Goal: Task Accomplishment & Management: Manage account settings

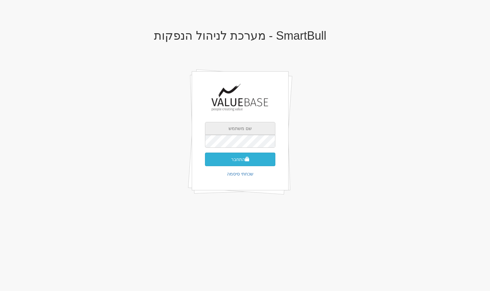
type input "amirn@valuebase.co.il"
click at [254, 158] on button "התחבר" at bounding box center [240, 160] width 70 height 14
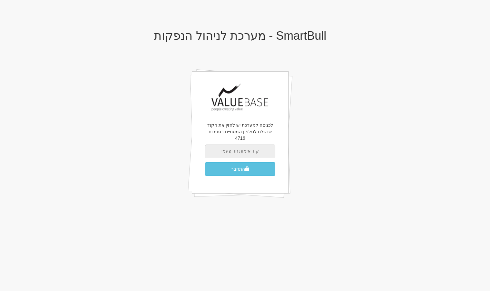
click at [241, 146] on input "text" at bounding box center [240, 151] width 70 height 13
type input "319391"
click at [205, 162] on button "התחבר" at bounding box center [240, 169] width 70 height 14
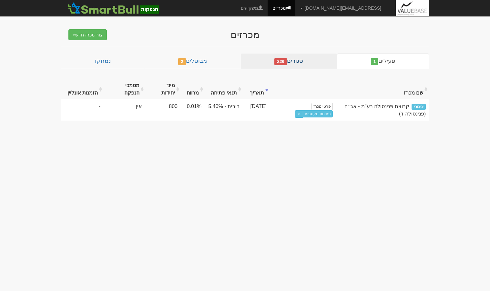
drag, startPoint x: 305, startPoint y: 50, endPoint x: 306, endPoint y: 56, distance: 5.3
click at [305, 50] on div "מכרזים צור מכרז חדש מוסדי מוסדי מחתם אחר (ייבוא קובץ) ציבורי ללא מוסדי פעילים 1…" at bounding box center [245, 72] width 378 height 98
click at [306, 57] on link "סגורים 226" at bounding box center [289, 61] width 96 height 15
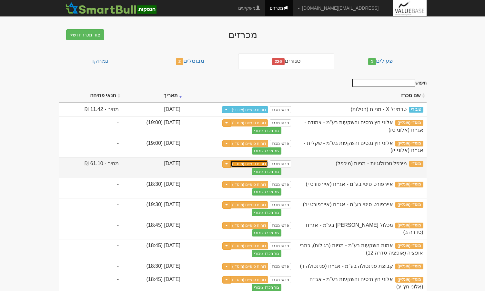
click at [269, 164] on link "דוחות סופיים (מוסדי)" at bounding box center [250, 163] width 38 height 7
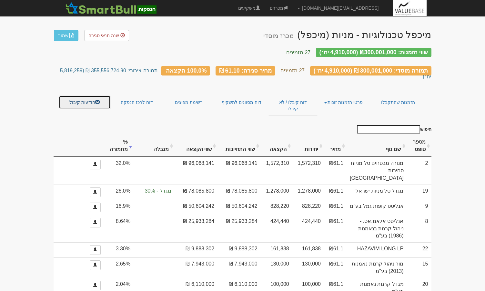
click at [86, 96] on link "הודעות קיבול" at bounding box center [85, 103] width 52 height 14
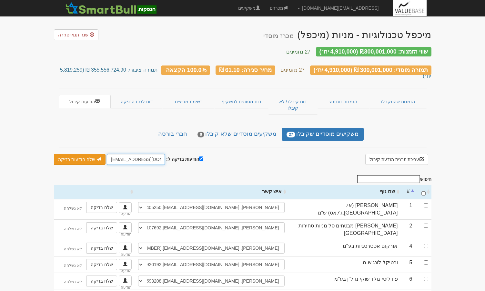
drag, startPoint x: 119, startPoint y: 144, endPoint x: 99, endPoint y: 143, distance: 20.0
click at [99, 154] on div "הודעות בדיקה ל: hitum@valuebase.co.il שלח הודעות בדיקה שלח מיילים בלבד שלח לאונ…" at bounding box center [128, 159] width 149 height 11
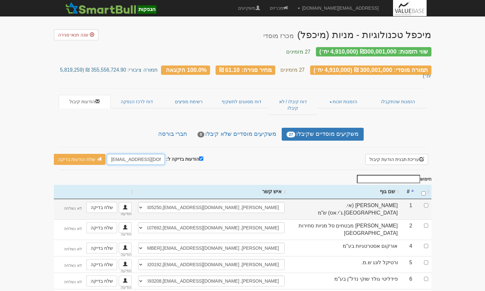
type input "[EMAIL_ADDRESS][DOMAIN_NAME]"
click at [428, 203] on input "checkbox" at bounding box center [426, 205] width 4 height 4
click at [428, 199] on td at bounding box center [424, 209] width 16 height 20
click at [425, 203] on input "checkbox" at bounding box center [426, 205] width 4 height 4
checkbox input "false"
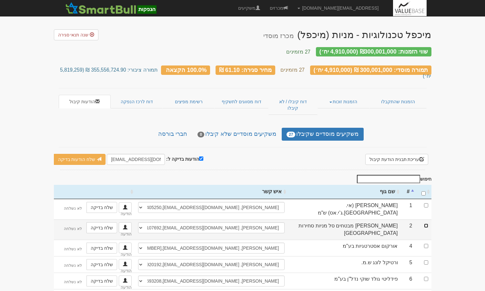
click at [426, 224] on input "checkbox" at bounding box center [426, 226] width 4 height 4
checkbox input "true"
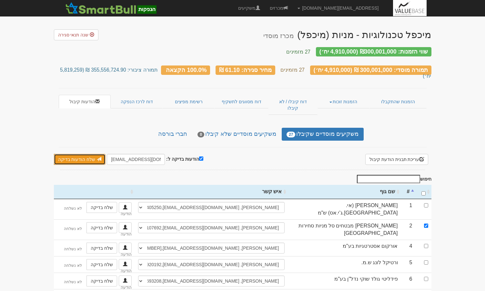
click at [81, 154] on link "שלח הודעות בדיקה" at bounding box center [80, 159] width 52 height 11
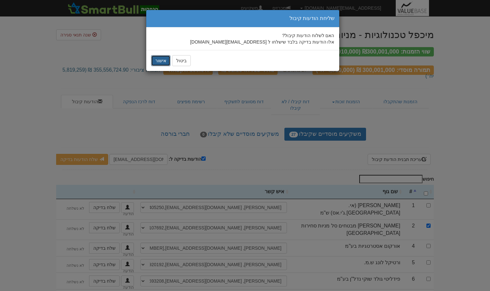
click at [160, 59] on button "אישור" at bounding box center [160, 60] width 19 height 11
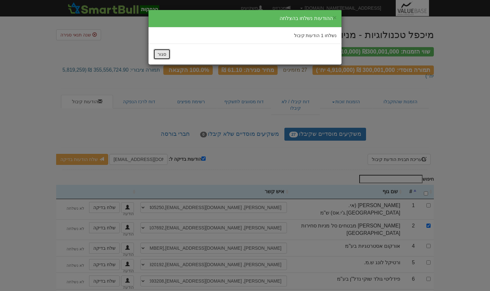
click at [166, 57] on button "סגור" at bounding box center [161, 54] width 17 height 11
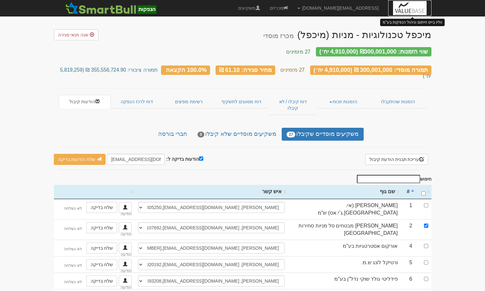
click at [411, 7] on img at bounding box center [409, 8] width 33 height 16
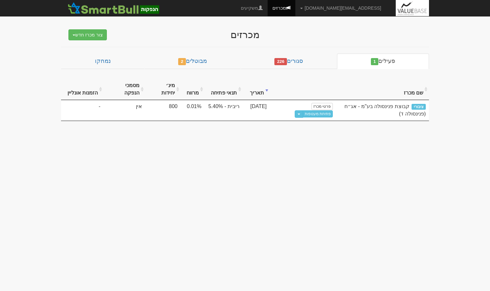
click at [285, 53] on div "מכרזים צור מכרז חדש מוסדי מוסדי מחתם אחר (ייבוא קובץ) ציבורי ללא מוסדי פעילים 1…" at bounding box center [245, 72] width 378 height 98
click at [286, 61] on span "226" at bounding box center [280, 61] width 13 height 7
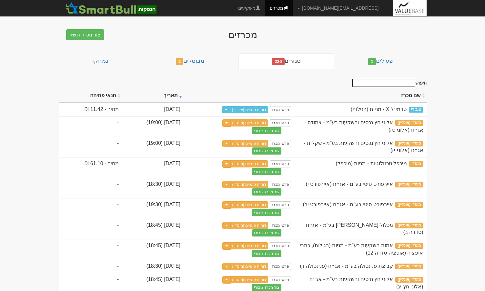
click at [410, 82] on input "חיפוש" at bounding box center [383, 83] width 63 height 8
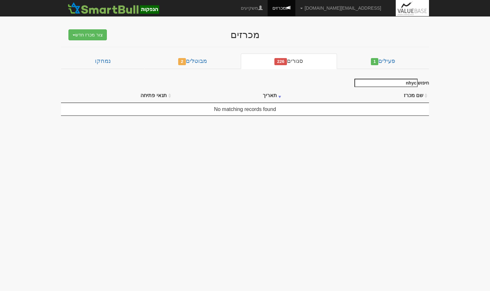
click at [407, 83] on input "nhyc" at bounding box center [385, 83] width 63 height 8
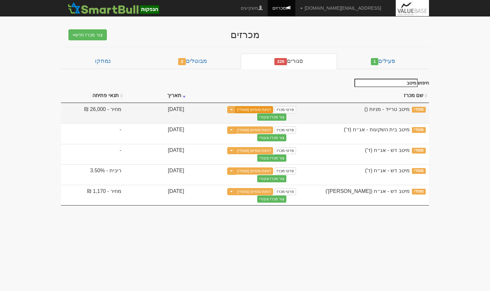
type input "מיטב"
click at [273, 111] on link "דוחות סופיים (מוסדי)" at bounding box center [254, 109] width 38 height 7
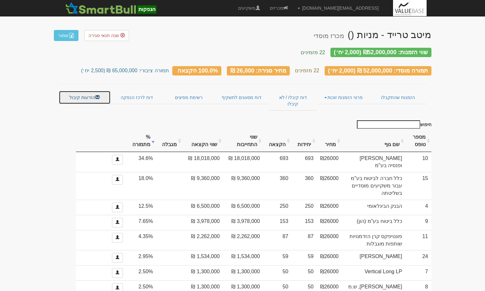
click at [84, 94] on link "הודעות קיבול" at bounding box center [85, 98] width 52 height 14
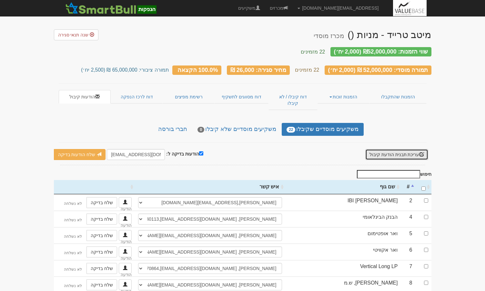
click at [394, 149] on button "עריכת תבנית הודעת קיבול" at bounding box center [396, 154] width 63 height 11
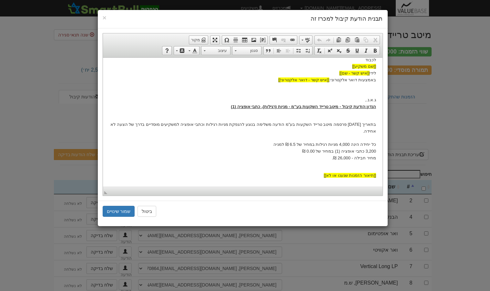
scroll to position [28, 0]
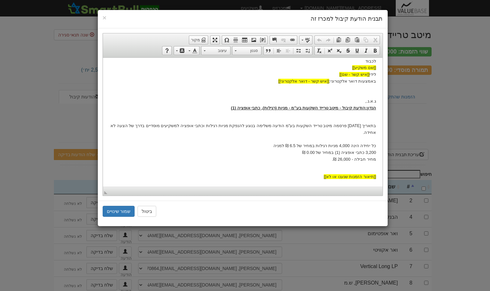
click at [306, 160] on p "בתאריך 17.01.2023 פרסמה מיטב טרייד השקעות בע"מ הודעה משלימה בנוגע להנפקת מניות …" at bounding box center [242, 143] width 267 height 54
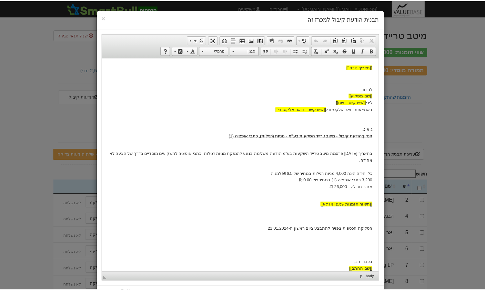
scroll to position [31, 0]
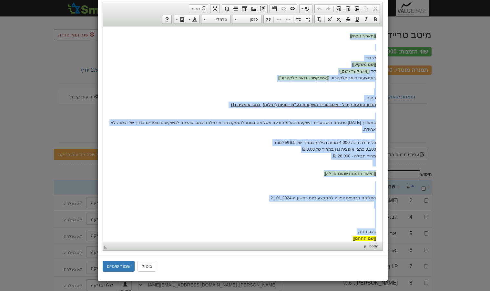
drag, startPoint x: 334, startPoint y: 231, endPoint x: 489, endPoint y: 52, distance: 237.1
click at [382, 26] on html "[[תאריך נוכחי]] לכבוד [[שם משקיע]] לידי [[איש קשר - שם]] באמצעות דואר אלקטרוני:…" at bounding box center [243, 137] width 280 height 222
copy body "[[תאריך נוכחי]] לכבוד [[שם משקיע]] לידי [[איש קשר - שם]] באמצעות דואר אלקטרוני:…"
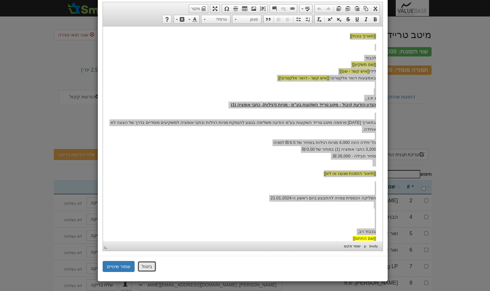
click at [150, 266] on button "ביטול" at bounding box center [147, 266] width 19 height 11
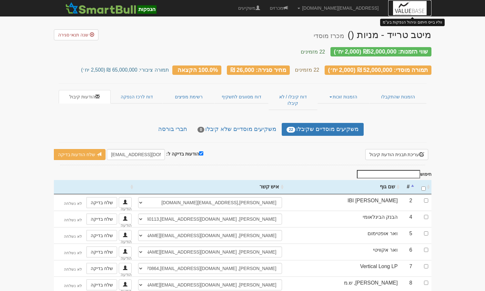
click at [403, 5] on img at bounding box center [409, 8] width 33 height 16
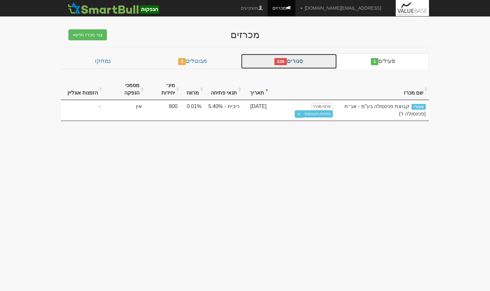
click at [296, 63] on link "סגורים 226" at bounding box center [289, 61] width 96 height 15
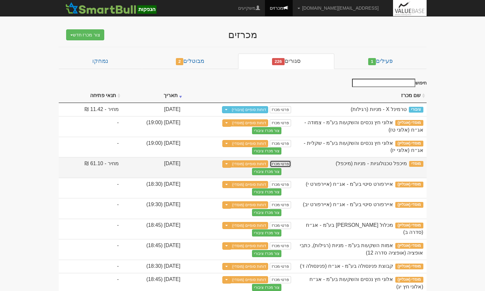
click at [291, 166] on link "פרטי מכרז" at bounding box center [280, 163] width 21 height 7
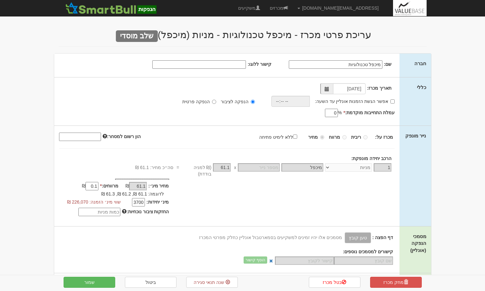
select select "מניות"
click at [196, 36] on h2 "עריכת פרטי מכרז - מיכפל טכנולוגיות - מניות (מיכפל) שלב מוסדי" at bounding box center [243, 34] width 368 height 11
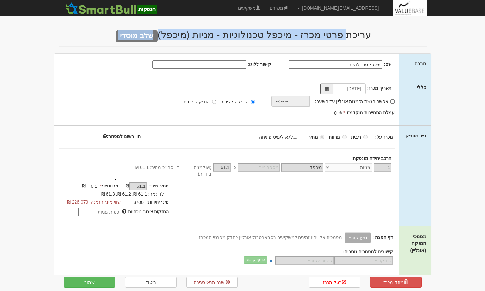
click at [196, 36] on h2 "עריכת פרטי מכרז - מיכפל טכנולוגיות - מניות (מיכפל) שלב מוסדי" at bounding box center [243, 34] width 368 height 11
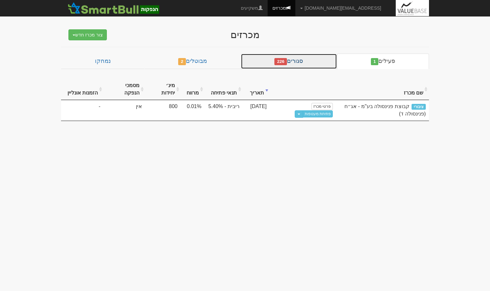
click at [298, 58] on link "סגורים 226" at bounding box center [289, 61] width 96 height 15
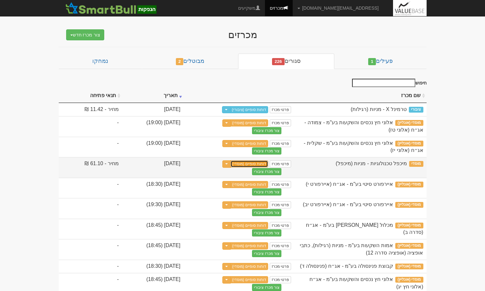
click at [269, 165] on link "דוחות סופיים (מוסדי)" at bounding box center [250, 163] width 38 height 7
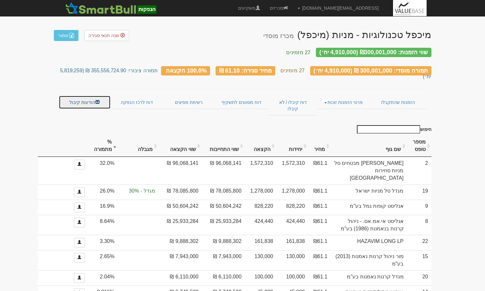
click at [93, 96] on link "הודעות קיבול" at bounding box center [85, 103] width 52 height 14
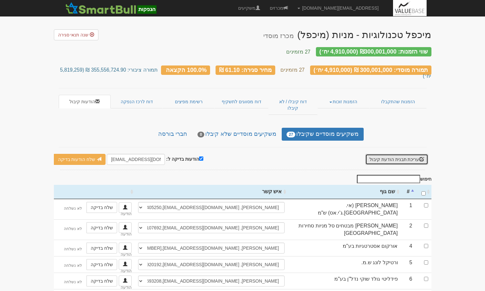
click at [410, 154] on button "עריכת תבנית הודעת קיבול" at bounding box center [396, 159] width 63 height 11
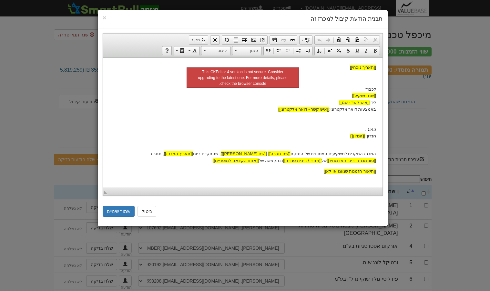
click at [319, 138] on p "לכבוד [[שם משקיע]] לידי [[איש קשר - שם]] באמצעות דואר אלקטרוני: [[איש קשר - דוא…" at bounding box center [242, 113] width 267 height 54
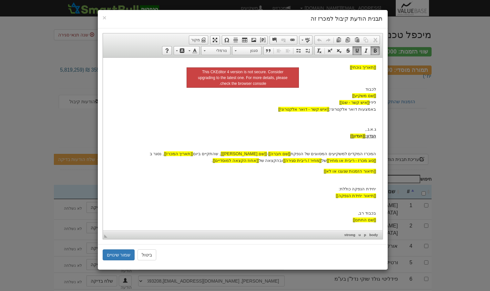
click at [319, 141] on body "[[תאריך נוכחי]] לכבוד [[שם משקיע]] לידי [[איש קשר - שם]] באמצעות דואר אלקטרוני:…" at bounding box center [242, 143] width 267 height 159
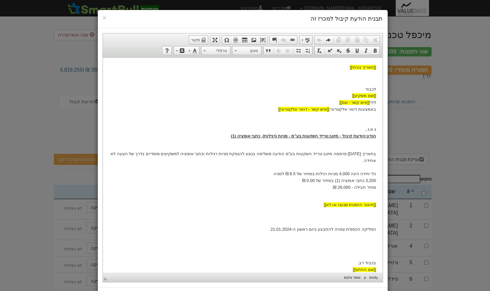
click at [344, 151] on p "בתאריך 17.01.2023 פרסמה מיטב טרייד השקעות בע"מ הודעה משלימה בנוגע להנפקת מניות …" at bounding box center [242, 171] width 267 height 54
click at [344, 150] on p "בתאריך 17.01.2023 פרסמה מיטב טרייד השקעות בע"מ הודעה משלימה בנוגע להנפקת מניות …" at bounding box center [242, 171] width 267 height 54
click at [344, 152] on p "בתאריך 17.01.2023 פרסמה מיטב טרייד השקעות בע"מ הודעה משלימה בנוגע להנפקת מניות …" at bounding box center [242, 171] width 267 height 54
click at [351, 153] on p "בתאריך 17.01.2023 פרסמה מיטב טרייד השקעות בע"מ הודעה משלימה בנוגע להנפקת מניות …" at bounding box center [242, 171] width 267 height 54
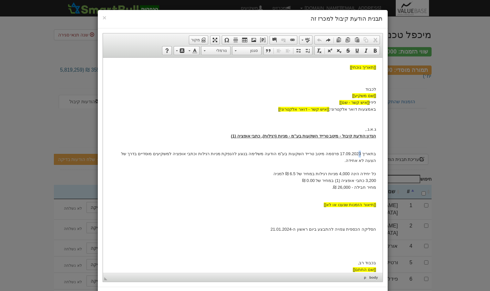
click at [362, 153] on p "בתאריך 17.09 .2023 פרסמה מיטב טרייד השקעות בע"מ הודעה משלימה בנוגע להנפקת מניות…" at bounding box center [242, 171] width 267 height 54
drag, startPoint x: 327, startPoint y: 153, endPoint x: 294, endPoint y: 153, distance: 32.6
click at [294, 153] on p "בתאריך 17.09 .2025 פרסמה מיטב טרייד השקעות בע"מ הודעה משלימה בנוגע להנפקת מניות…" at bounding box center [242, 171] width 267 height 54
drag, startPoint x: 216, startPoint y: 153, endPoint x: 195, endPoint y: 155, distance: 21.0
click at [195, 155] on p "בתאריך 17.09 .2025 פרסמה מיכפל טכנולוגיות בע"מ הודעה משלימה בנוגע להנפקת מניות …" at bounding box center [242, 171] width 267 height 54
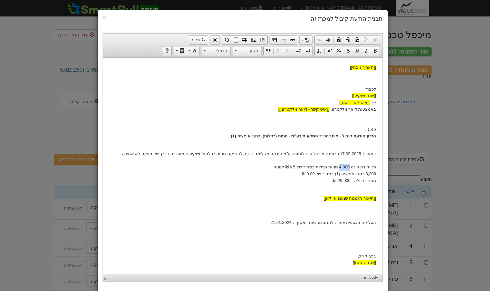
drag, startPoint x: 342, startPoint y: 166, endPoint x: 352, endPoint y: 166, distance: 10.3
click at [352, 166] on p "בתאריך 17.09 .2025 פרסמה מיכפל טכנולוגיות בע"מ הודעה משלימה בנוגע להנפקת מניות …" at bounding box center [242, 167] width 267 height 47
drag, startPoint x: 303, startPoint y: 166, endPoint x: 309, endPoint y: 166, distance: 6.1
click at [309, 166] on p "בתאריך 17.09 .2025 פרסמה מיכפל טכנולוגיות בע"מ הודעה משלימה בנוגע להנפקת מניות …" at bounding box center [242, 167] width 267 height 47
drag, startPoint x: 324, startPoint y: 181, endPoint x: 367, endPoint y: 173, distance: 43.9
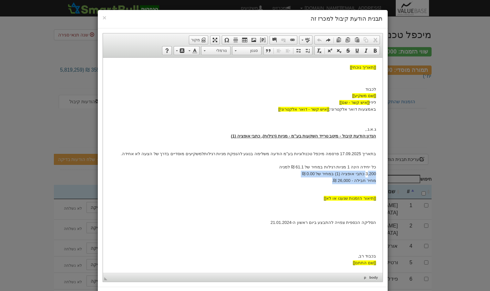
click at [367, 173] on p "בתאריך 17.09 .2025 פרסמה מיכפל טכנולוגיות בע"מ הודעה משלימה בנוגע להנפקת מניות …" at bounding box center [242, 167] width 267 height 47
click at [357, 176] on p "בתאריך 17.09 .2025 פרסמה מיכפל טכנולוגיות בע"מ הודעה משלימה בנוגע להנפקת מניות …" at bounding box center [242, 167] width 267 height 47
drag, startPoint x: 335, startPoint y: 180, endPoint x: 365, endPoint y: 174, distance: 30.4
click at [363, 174] on p "בתאריך 17.09 .2025 פרסמה מיכפל טכנולוגיות בע"מ הודעה משלימה בנוגע להנפקת מניות …" at bounding box center [242, 167] width 267 height 47
click at [369, 174] on p "בתאריך 17.09 .2025 פרסמה מיכפל טכנולוגיות בע"מ הודעה משלימה בנוגע להנפקת מניות …" at bounding box center [242, 167] width 267 height 47
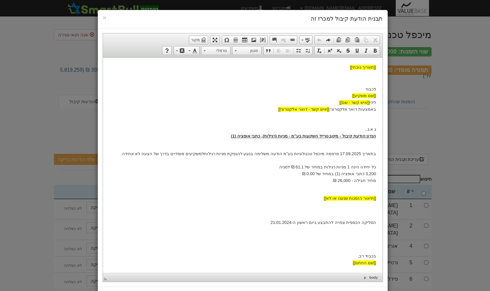
click at [353, 173] on p "בתאריך 17.09 .2025 פרסמה מיכפל טכנולוגיות בע"מ הודעה משלימה בנוגע להנפקת מניות …" at bounding box center [242, 167] width 267 height 47
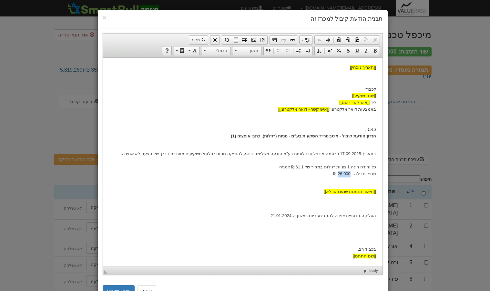
drag, startPoint x: 340, startPoint y: 174, endPoint x: 352, endPoint y: 174, distance: 12.3
click at [352, 174] on p "בתאריך 17.09 .2025 פרסמה מיכפל טכנולוגיות בע"מ הודעה משלימה בנוגע להנפקת מניות …" at bounding box center [242, 164] width 267 height 40
click at [289, 215] on p "הסליקה הכספית צפויה להתבצע ביום ראשון ה-21.01.2024 בכבוד רב, [[שם החתם]]" at bounding box center [242, 229] width 267 height 60
click at [290, 215] on p "הסליקה הכספית צפויה להתבצע ביום ראשון ה-21.01.2024 בכבוד רב, [[שם החתם]]" at bounding box center [242, 229] width 267 height 60
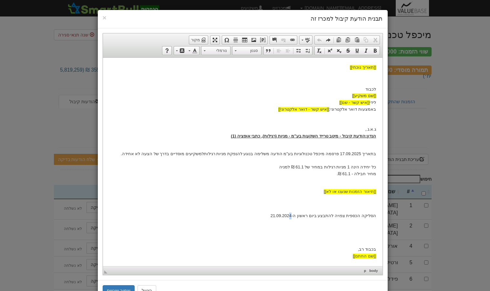
drag, startPoint x: 297, startPoint y: 214, endPoint x: 301, endPoint y: 214, distance: 3.3
click at [301, 214] on p "הסליקה הכספית צפויה להתבצע ביום ראשון ה-21.09.2024 בכבוד רב, [[שם החתם]]" at bounding box center [242, 229] width 267 height 60
click at [302, 136] on u "הודעת קיבול - מיטב טרייד השקעות בע"מ - מניות (רגילות), כתבי אופציה (1)" at bounding box center [298, 135] width 134 height 5
drag, startPoint x: 235, startPoint y: 135, endPoint x: 265, endPoint y: 134, distance: 30.4
click at [265, 134] on u "הודעת קיבול - מיטב טרייד השקעות בע"מ - מניות (רגילות), כתבי אופציה (1)" at bounding box center [298, 135] width 134 height 5
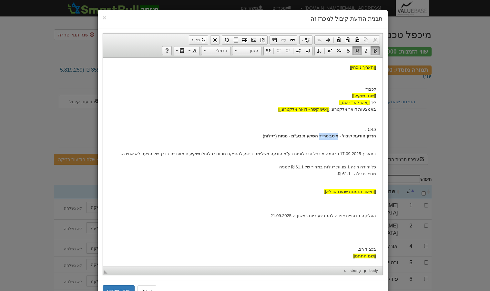
drag, startPoint x: 339, startPoint y: 135, endPoint x: 321, endPoint y: 136, distance: 18.4
click at [321, 136] on u "הודעת קיבול - מיטב טרייד השקעות בע"מ - מניות (רגילות)" at bounding box center [313, 135] width 103 height 5
click at [313, 136] on u "הודעת קיבול - מיטב טרייד השקעות בע"מ - מניות (רגילות)" at bounding box center [313, 135] width 103 height 5
drag, startPoint x: 311, startPoint y: 136, endPoint x: 339, endPoint y: 135, distance: 27.5
click at [339, 135] on u "הודעת קיבול - מיטב טרייד השקעות בע"מ - מניות (רגילות)" at bounding box center [313, 135] width 103 height 5
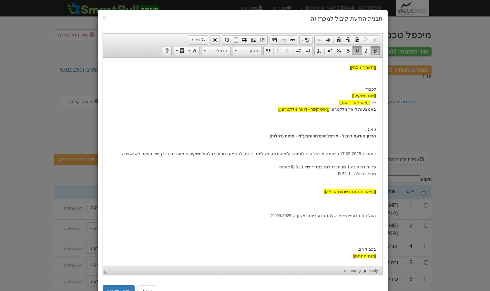
click at [296, 136] on u "הודעת קיבול - מיכפל טכנולוגיות בע"מ - מניות (רגילות)" at bounding box center [317, 135] width 96 height 5
click at [299, 137] on u "הודעת קיבול - מיכפל טכנולוגיות בע"מ - מניות (רגילות)" at bounding box center [317, 135] width 96 height 5
click at [299, 136] on u "הודעת קיבול - מיכפל טכנולוגיות בע"מ - מניות (רגילות)" at bounding box center [317, 135] width 96 height 5
click at [124, 288] on button "שמור שינויים" at bounding box center [119, 290] width 32 height 11
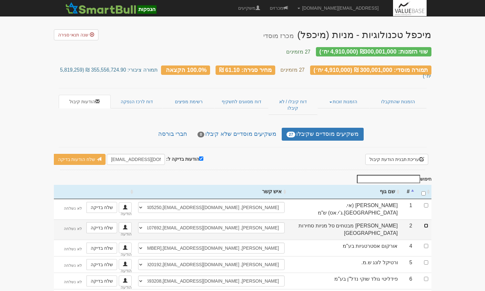
click at [425, 224] on input "checkbox" at bounding box center [426, 226] width 4 height 4
checkbox input "true"
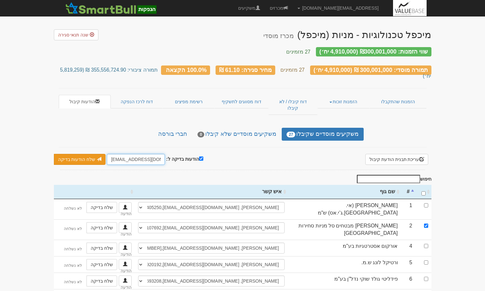
drag, startPoint x: 119, startPoint y: 144, endPoint x: 95, endPoint y: 148, distance: 24.5
click at [95, 154] on div "הודעות בדיקה ל: hitum@valuebase.co.il שלח הודעות בדיקה שלח מיילים בלבד שלח לאונ…" at bounding box center [128, 159] width 149 height 11
type input "[EMAIL_ADDRESS][DOMAIN_NAME]"
click at [94, 154] on link "שלח הודעות בדיקה" at bounding box center [80, 159] width 52 height 11
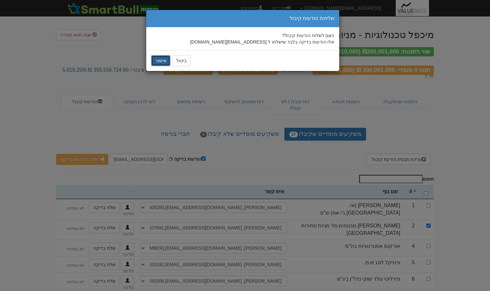
click at [154, 62] on button "אישור" at bounding box center [160, 60] width 19 height 11
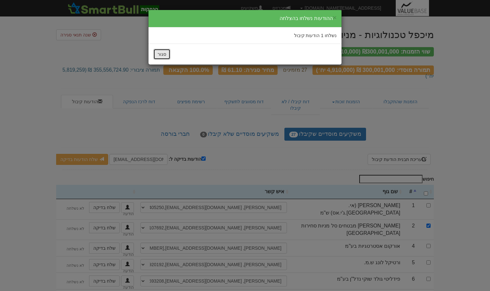
click at [162, 56] on button "סגור" at bounding box center [161, 54] width 17 height 11
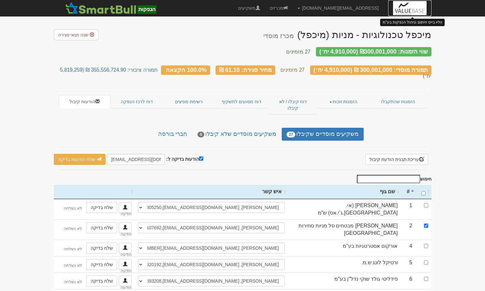
click at [402, 8] on img at bounding box center [409, 8] width 33 height 16
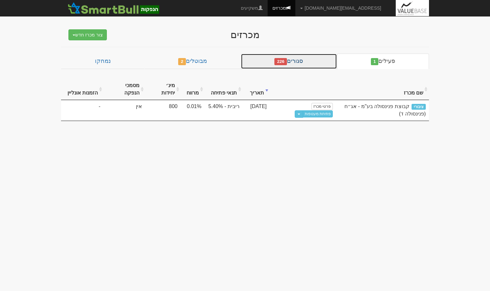
click at [313, 64] on link "סגורים 226" at bounding box center [289, 61] width 96 height 15
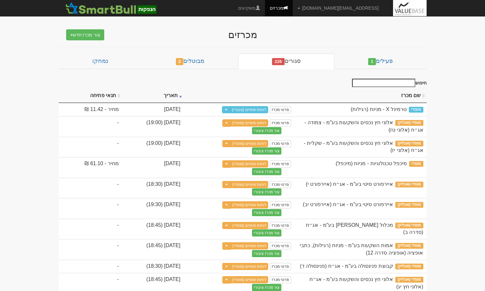
click at [394, 86] on input "חיפוש" at bounding box center [383, 83] width 63 height 8
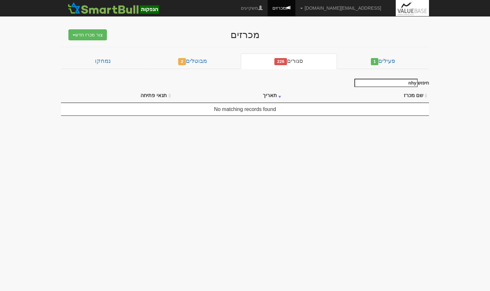
click at [394, 83] on input "nhy" at bounding box center [385, 83] width 63 height 8
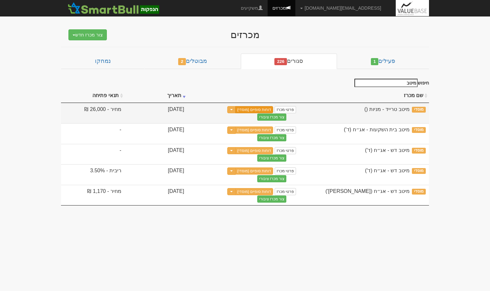
type input "מיטב"
click at [273, 111] on link "דוחות סופיים (מוסדי)" at bounding box center [254, 109] width 38 height 7
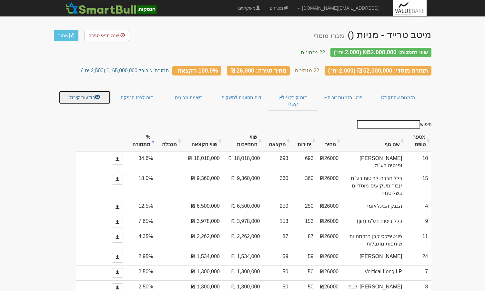
click at [83, 91] on link "הודעות קיבול" at bounding box center [85, 98] width 52 height 14
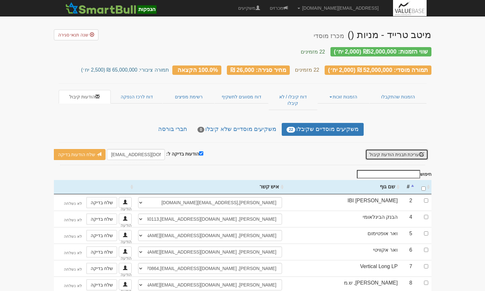
click at [389, 149] on button "עריכת תבנית הודעת קיבול" at bounding box center [396, 154] width 63 height 11
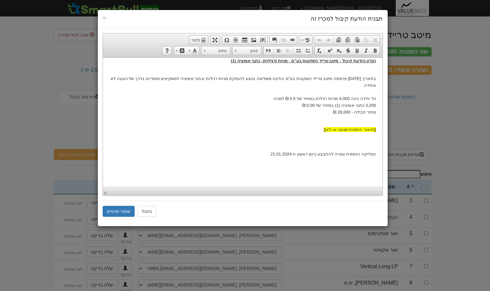
scroll to position [60, 0]
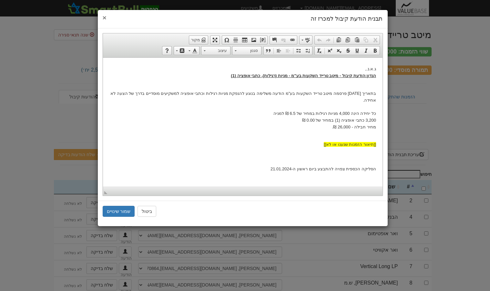
click at [103, 17] on span "×" at bounding box center [105, 17] width 4 height 7
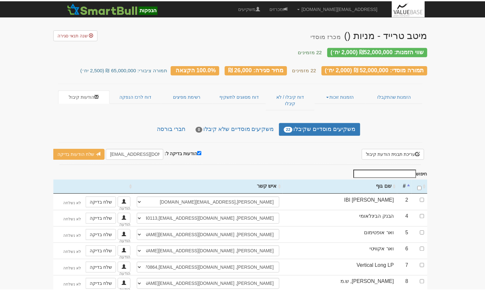
scroll to position [0, 0]
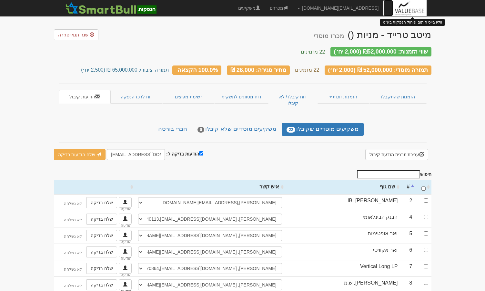
click at [393, 9] on link at bounding box center [389, 8] width 10 height 16
click at [405, 10] on img at bounding box center [409, 8] width 33 height 16
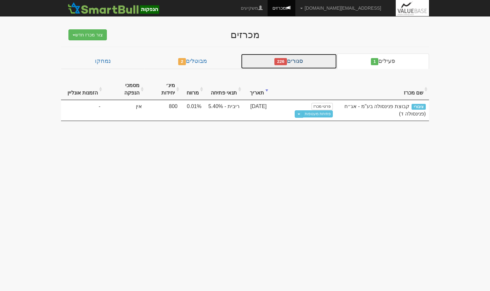
click at [298, 60] on link "סגורים 226" at bounding box center [289, 61] width 96 height 15
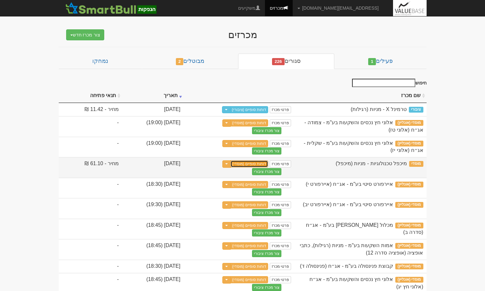
click at [262, 164] on link "דוחות סופיים (מוסדי)" at bounding box center [250, 163] width 38 height 7
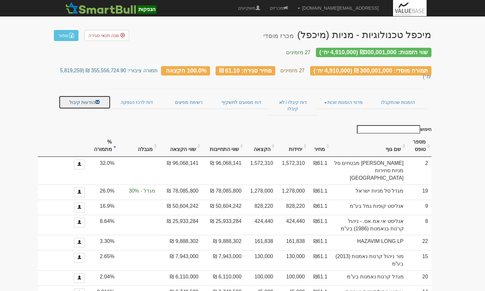
click at [92, 96] on link "הודעות קיבול" at bounding box center [85, 103] width 52 height 14
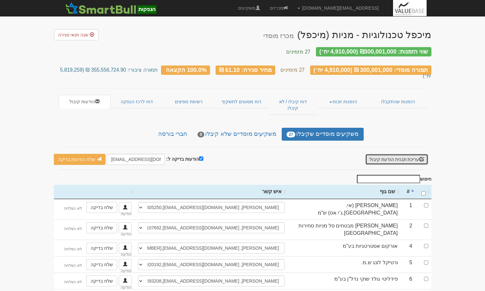
click at [406, 154] on button "עריכת תבנית הודעת קיבול" at bounding box center [396, 159] width 63 height 11
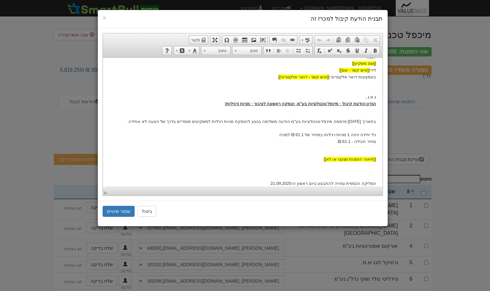
scroll to position [65, 0]
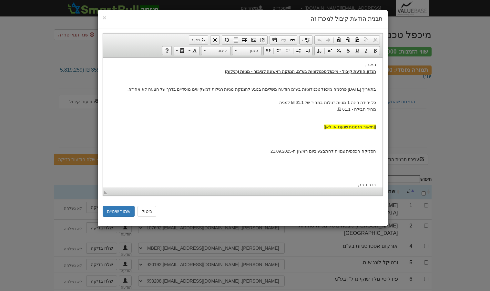
click at [367, 139] on body "[[תאריך נוכחי]] לכבוד [[שם משקיע]] לידי [[איש קשר - שם]] באמצעות דואר אלקטרוני:…" at bounding box center [242, 97] width 267 height 196
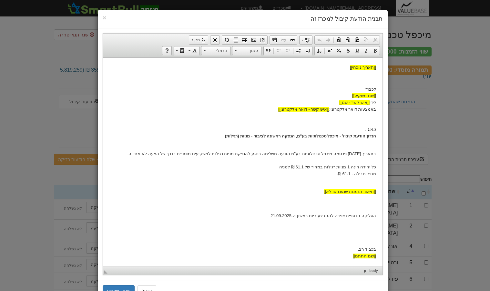
scroll to position [0, 0]
click at [378, 224] on html "[[תאריך נוכחי]] לכבוד [[שם משקיע]] לידי [[איש קשר - שם]] באמצעות דואר אלקטרוני:…" at bounding box center [243, 161] width 280 height 209
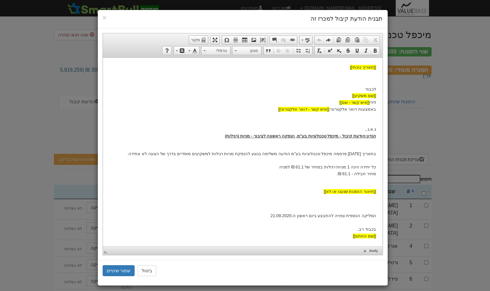
click at [363, 198] on body "[[תאריך נוכחי]] לכבוד [[שם משקיע]] לידי [[איש קשר - שם]] באמצעות דואר אלקטרוני:…" at bounding box center [242, 151] width 267 height 175
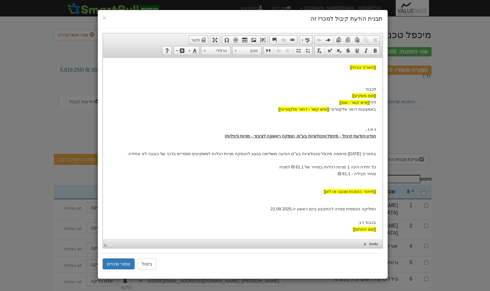
click at [361, 177] on p "בתאריך 17.09.2025 פרסמה מיכפל טכנולוגיות בע"מ הודעה משלימה בנוגע להנפקת מניות ר…" at bounding box center [242, 164] width 267 height 40
click at [363, 180] on p "בתאריך 17.09.2025 פרסמה מיכפל טכנולוגיות בע"מ הודעה משלימה בנוגע להנפקת מניות ר…" at bounding box center [242, 164] width 267 height 40
click at [366, 200] on p "הסליקה הכספית צפויה להתבצע ביום ראשון ה-21.09.2025 בכבוד רב, [[שם החתם]]" at bounding box center [242, 216] width 267 height 34
click at [343, 136] on u "הודעת קיבול - מיכפל טכנולוגיות בע"מ, הנפקה ראשונה לציבור - מניות (רגילות)" at bounding box center [295, 135] width 140 height 5
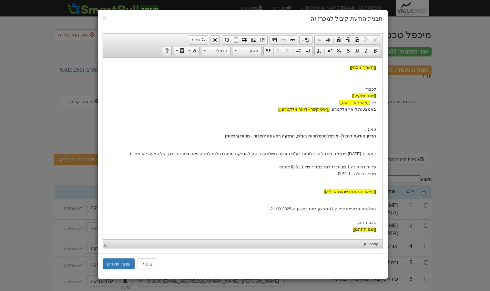
click at [343, 136] on u "הודעת קיבול - מיכפל טכנולוגיות בע"מ, הנפקה ראשונה לציבור - מניות (רגילות)" at bounding box center [295, 135] width 140 height 5
click at [356, 50] on span at bounding box center [356, 50] width 5 height 5
click at [338, 176] on p "בתאריך 17.09.2025 פרסמה מיכפל טכנולוגיות בע"מ הודעה משלימה בנוגע להנפקת מניות ר…" at bounding box center [242, 164] width 267 height 40
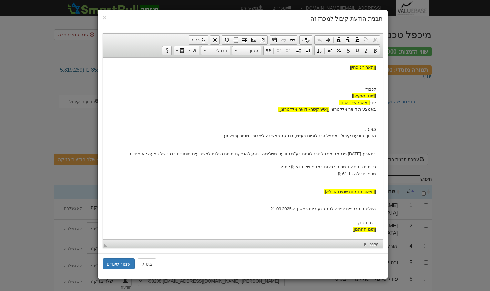
click at [225, 135] on p "לכבוד [[שם משקיע]] לידי [[איש קשר - שם]] באמצעות דואר אלקטרוני: [[איש קשר - דוא…" at bounding box center [242, 113] width 267 height 54
click at [328, 201] on p "הסליקה הכספית צפויה להתבצע ביום ראשון ה-21.09.2025 בכבוד רב, [[שם החתם]]" at bounding box center [242, 216] width 267 height 34
click at [305, 200] on p "הסליקה הכספית צפויה להתבצע ביום ראשון ה-21.09.2025 בכבוד רב, [[שם החתם]]" at bounding box center [242, 216] width 267 height 34
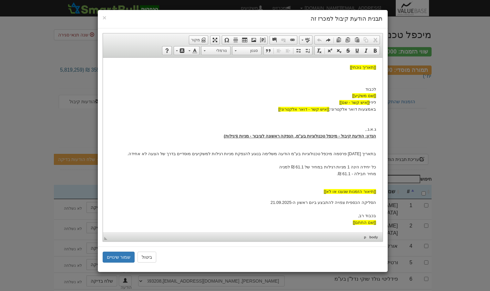
click at [371, 116] on p "לכבוד [[שם משקיע]] לידי [[איש קשר - שם]] באמצעות דואר אלקטרוני: [[איש קשר - דוא…" at bounding box center [242, 113] width 267 height 54
click at [123, 256] on button "שמור שינויים" at bounding box center [119, 257] width 32 height 11
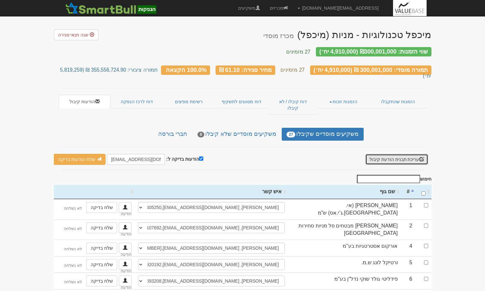
click at [385, 154] on button "עריכת תבנית הודעת קיבול" at bounding box center [396, 159] width 63 height 11
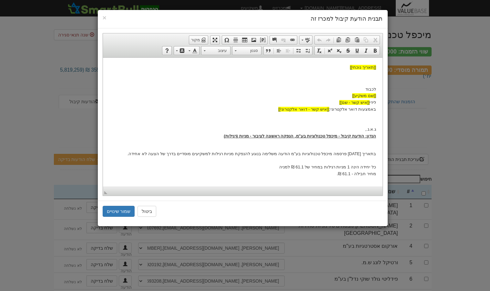
click at [107, 17] on h4 "תבנית הודעת קיבול למכרז זה" at bounding box center [243, 19] width 280 height 8
click at [106, 17] on span "×" at bounding box center [105, 17] width 4 height 7
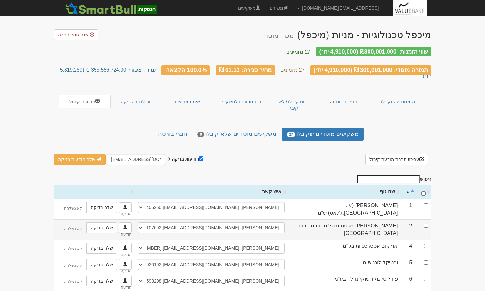
click at [429, 220] on td at bounding box center [424, 230] width 16 height 20
click at [427, 224] on input "checkbox" at bounding box center [426, 226] width 4 height 4
checkbox input "true"
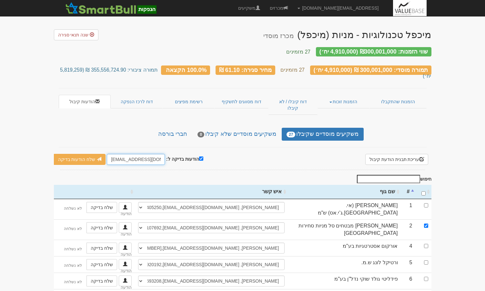
drag, startPoint x: 120, startPoint y: 143, endPoint x: 124, endPoint y: 132, distance: 12.4
click at [108, 154] on input "[EMAIL_ADDRESS][DOMAIN_NAME]" at bounding box center [136, 159] width 58 height 11
type input "[EMAIL_ADDRESS][DOMAIN_NAME]"
click at [84, 154] on link "שלח הודעות בדיקה" at bounding box center [80, 159] width 52 height 11
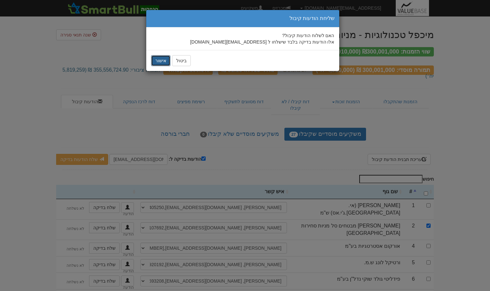
click at [162, 58] on button "אישור" at bounding box center [160, 60] width 19 height 11
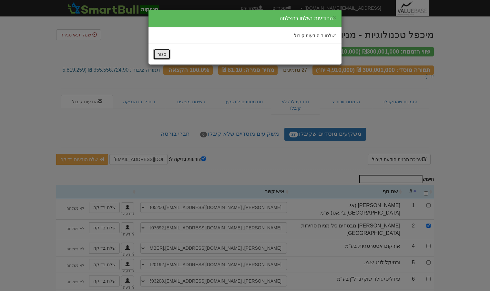
click at [162, 55] on button "סגור" at bounding box center [161, 54] width 17 height 11
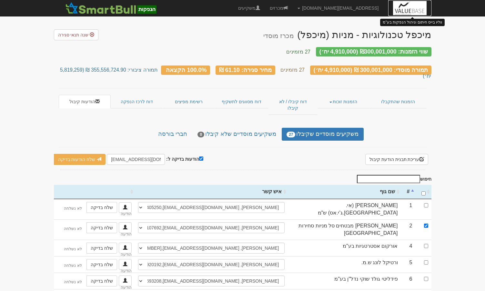
click at [401, 12] on img at bounding box center [409, 8] width 33 height 16
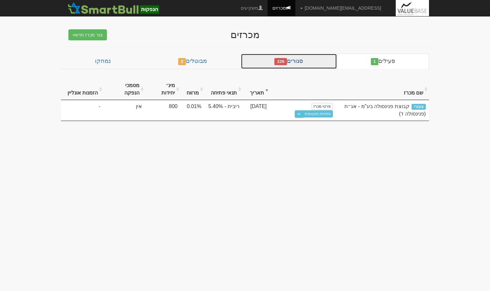
click at [291, 58] on link "סגורים 226" at bounding box center [289, 61] width 96 height 15
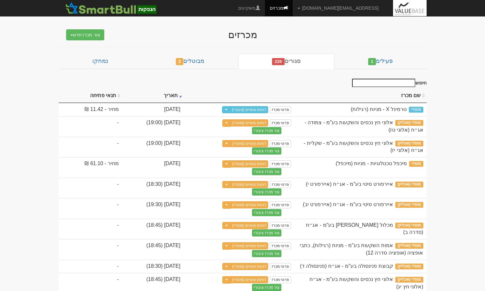
click at [409, 83] on input "חיפוש" at bounding box center [383, 83] width 63 height 8
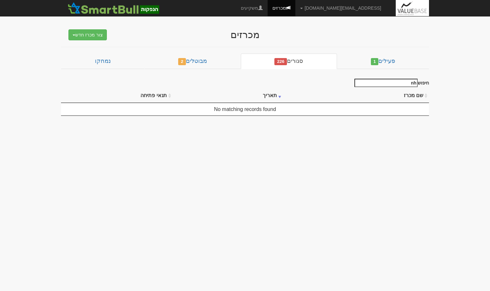
type input "n"
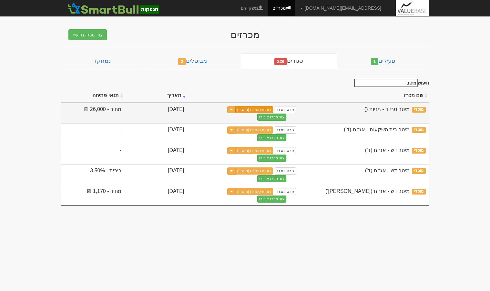
type input "מיטב"
click at [273, 109] on link "דוחות סופיים (מוסדי)" at bounding box center [254, 109] width 38 height 7
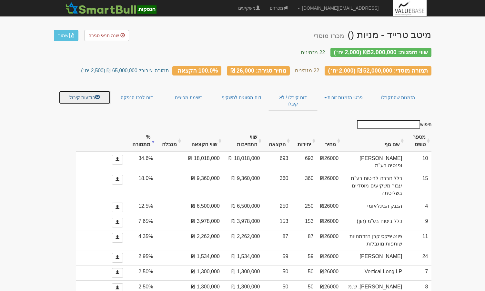
click at [85, 92] on link "הודעות קיבול" at bounding box center [85, 98] width 52 height 14
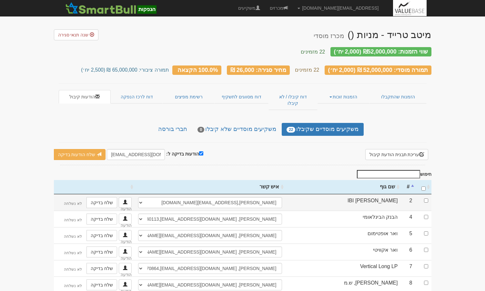
click at [429, 194] on td at bounding box center [424, 202] width 16 height 16
click at [427, 194] on td at bounding box center [424, 202] width 16 height 16
click at [426, 199] on input "checkbox" at bounding box center [426, 201] width 4 height 4
checkbox input "true"
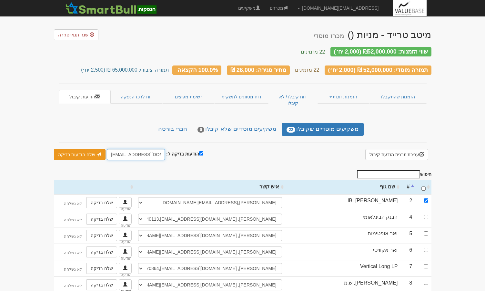
drag, startPoint x: 118, startPoint y: 144, endPoint x: 100, endPoint y: 143, distance: 18.4
click at [100, 149] on div "הודעות בדיקה ל: hitum@valuebase.co.il שלח הודעות בדיקה שלח מיילים בלבד שלח לאונ…" at bounding box center [128, 154] width 149 height 11
type input "[EMAIL_ADDRESS][DOMAIN_NAME]"
click at [87, 149] on link "שלח הודעות בדיקה" at bounding box center [80, 154] width 52 height 11
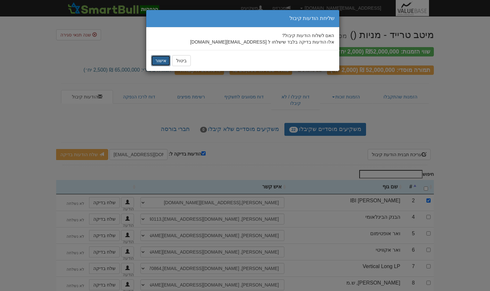
click at [158, 59] on button "אישור" at bounding box center [160, 60] width 19 height 11
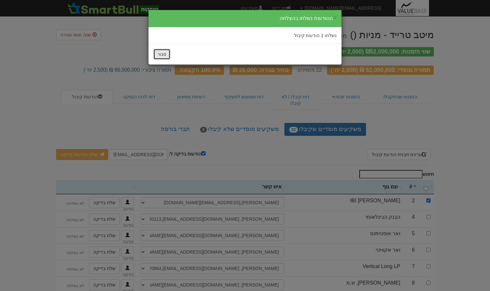
click at [160, 56] on button "סגור" at bounding box center [161, 54] width 17 height 11
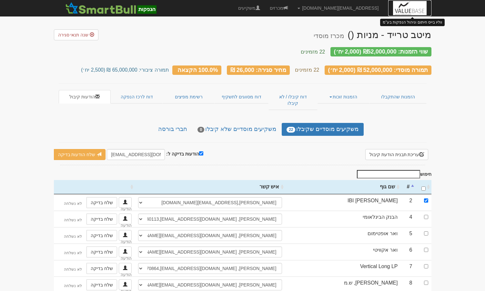
click at [401, 8] on img at bounding box center [409, 8] width 33 height 16
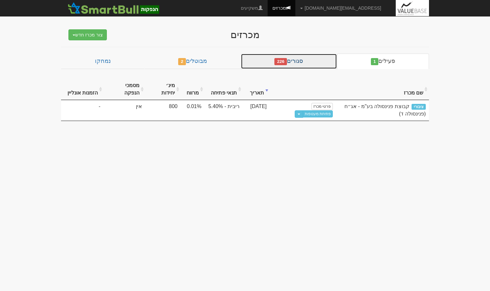
click at [292, 66] on link "סגורים 226" at bounding box center [289, 61] width 96 height 15
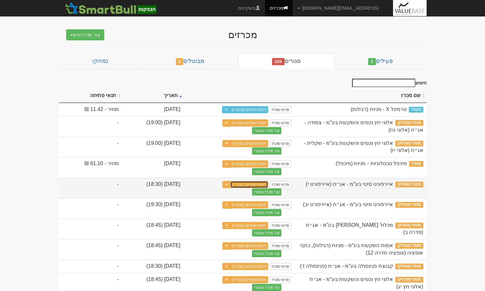
click at [269, 181] on link "דוחות סופיים (מוסדי)" at bounding box center [250, 184] width 38 height 7
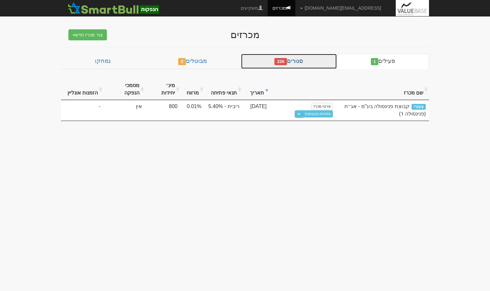
click at [286, 63] on span "226" at bounding box center [280, 61] width 13 height 7
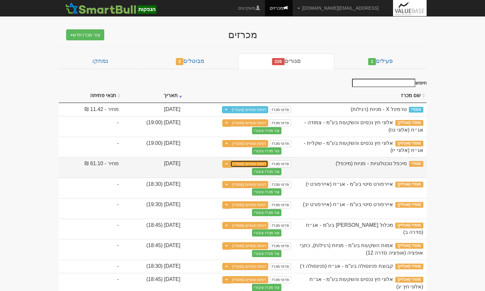
click at [269, 165] on link "דוחות סופיים (מוסדי)" at bounding box center [250, 163] width 38 height 7
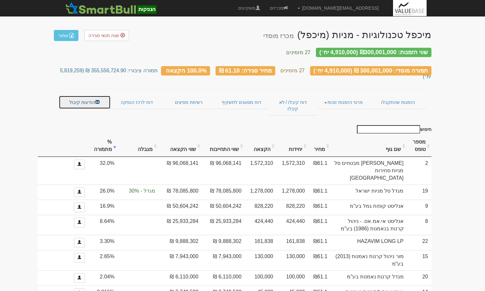
drag, startPoint x: 96, startPoint y: 94, endPoint x: 101, endPoint y: 97, distance: 5.8
click at [96, 100] on span at bounding box center [97, 102] width 5 height 5
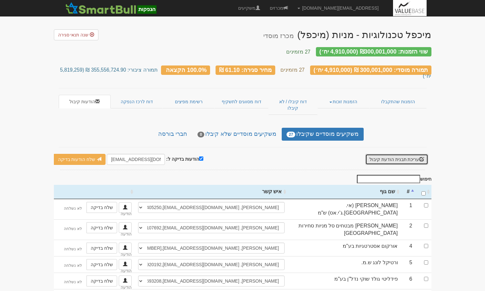
click at [394, 154] on button "עריכת תבנית הודעת קיבול" at bounding box center [396, 159] width 63 height 11
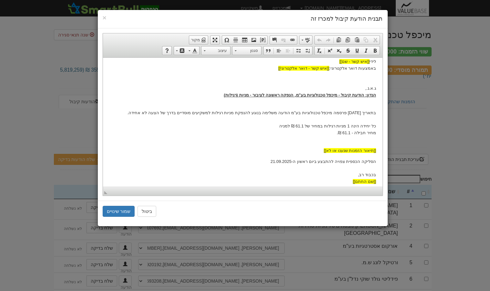
scroll to position [46, 0]
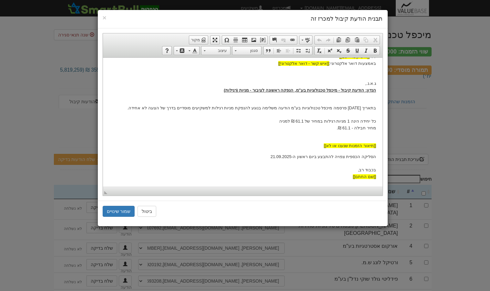
click at [101, 20] on div "× תבנית הודעת קיבול למכרז זה" at bounding box center [243, 19] width 290 height 18
click at [375, 98] on p "בתאריך 17.09.2025 פרסמה מיכפל טכנולוגיות בע"מ הודעה משלימה בנוגע להנפקת מניות ר…" at bounding box center [242, 118] width 267 height 40
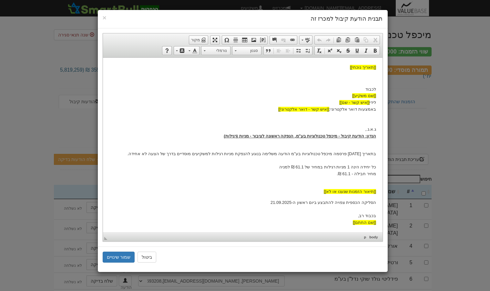
scroll to position [0, 0]
drag, startPoint x: 373, startPoint y: 146, endPoint x: 488, endPoint y: 210, distance: 132.2
click at [373, 146] on p "בתאריך 17.09.2025 פרסמה מיכפל טכנולוגיות בע"מ הודעה משלימה בנוגע להנפקת מניות ר…" at bounding box center [242, 164] width 267 height 40
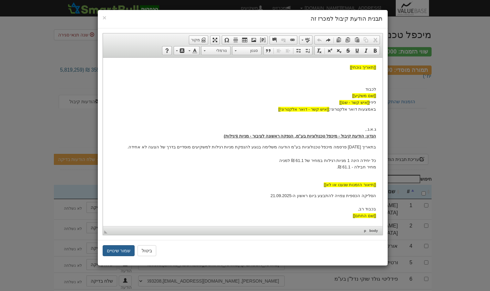
click at [119, 252] on button "שמור שינויים" at bounding box center [119, 250] width 32 height 11
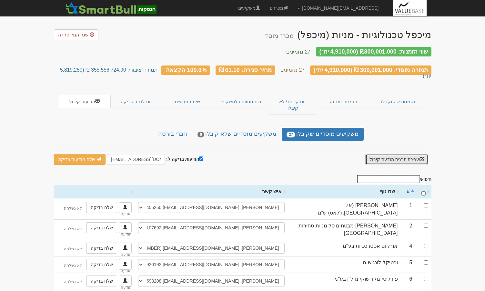
click at [391, 154] on button "עריכת תבנית הודעת קיבול" at bounding box center [396, 159] width 63 height 11
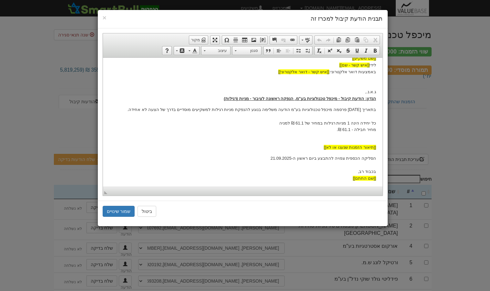
scroll to position [39, 0]
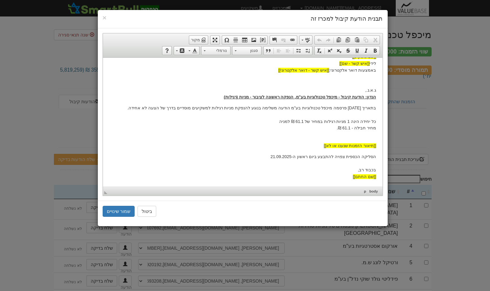
click at [373, 82] on p "לכבוד [[שם משקיע]] לידי [[איש קשר - שם]] באמצעות דואר אלקטרוני: [[איש קשר - דוא…" at bounding box center [242, 74] width 267 height 54
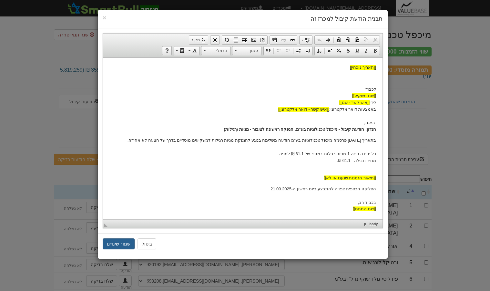
click at [123, 241] on button "שמור שינויים" at bounding box center [119, 244] width 32 height 11
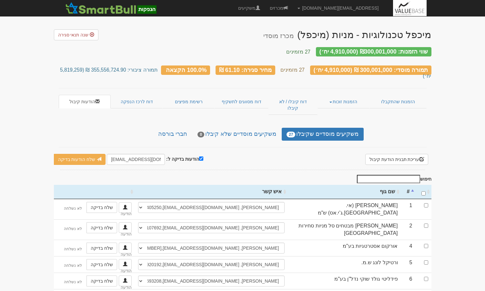
click at [395, 95] on link "הזמנות שהתקבלו" at bounding box center [398, 102] width 57 height 14
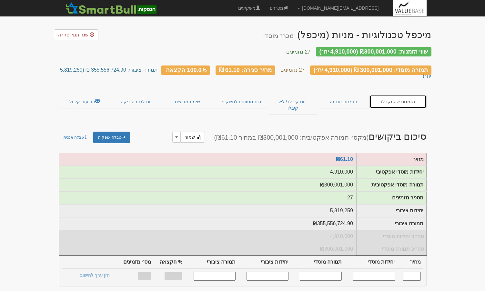
click at [385, 95] on link "הזמנות שהתקבלו" at bounding box center [398, 102] width 57 height 14
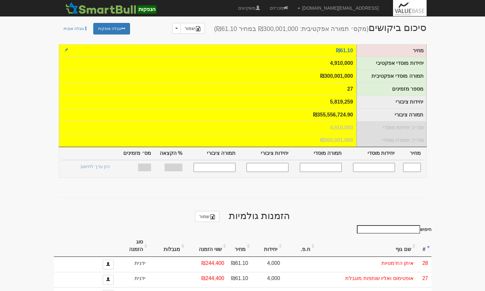
scroll to position [194, 0]
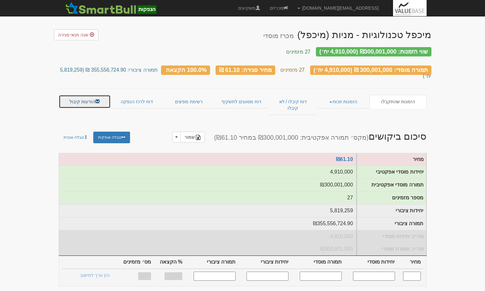
click at [82, 95] on link "הודעות קיבול" at bounding box center [85, 102] width 52 height 14
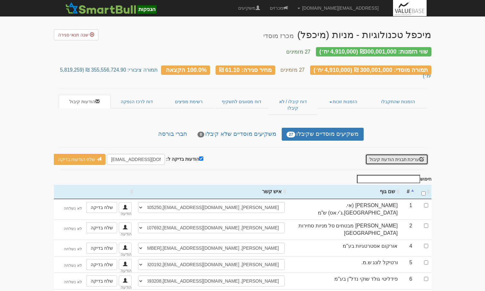
click at [411, 154] on button "עריכת תבנית הודעת קיבול" at bounding box center [396, 159] width 63 height 11
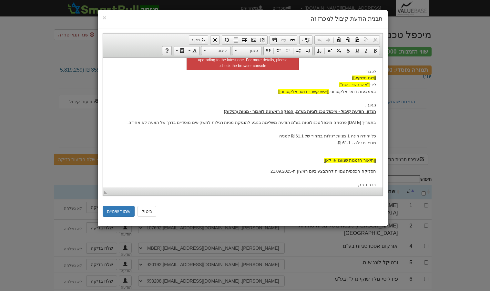
scroll to position [32, 0]
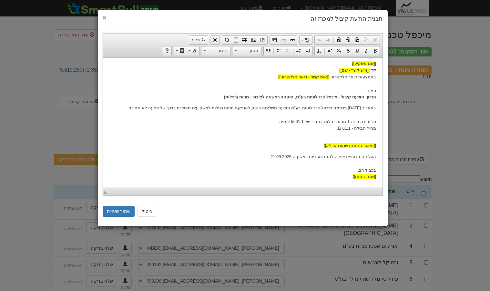
click at [104, 17] on span "×" at bounding box center [105, 17] width 4 height 7
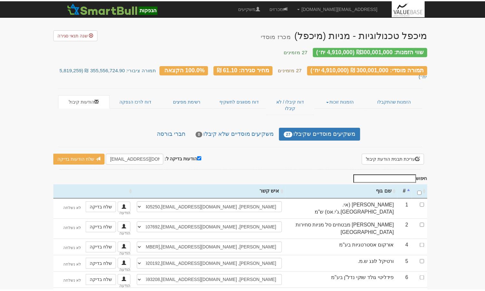
scroll to position [0, 0]
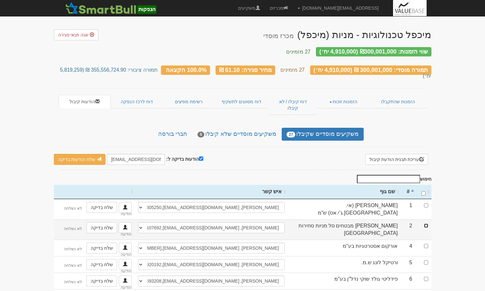
click at [427, 224] on input "checkbox" at bounding box center [426, 226] width 4 height 4
checkbox input "true"
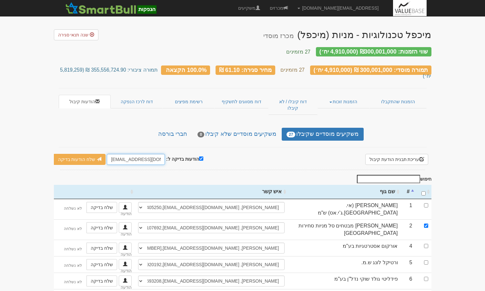
drag, startPoint x: 120, startPoint y: 144, endPoint x: 91, endPoint y: 148, distance: 29.7
type input "[EMAIL_ADDRESS][DOMAIN_NAME]"
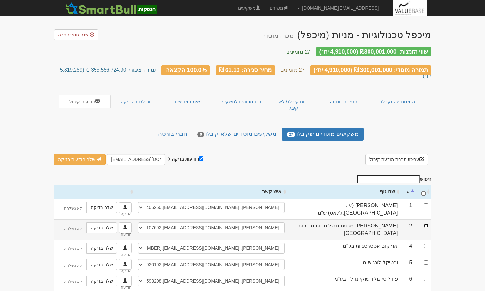
click at [428, 224] on input "checkbox" at bounding box center [426, 226] width 4 height 4
checkbox input "true"
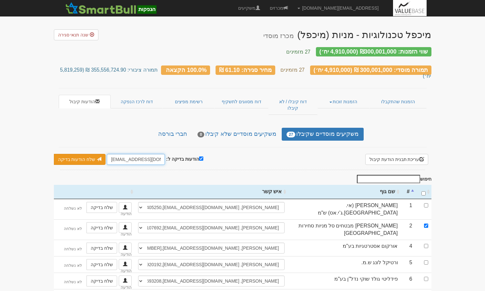
drag, startPoint x: 121, startPoint y: 143, endPoint x: 75, endPoint y: 143, distance: 45.8
click at [79, 154] on div "הודעות בדיקה ל: [EMAIL_ADDRESS][DOMAIN_NAME] שלח הודעות בדיקה שלח מיילים בלבד ש…" at bounding box center [128, 159] width 149 height 11
type input "[EMAIL_ADDRESS][DOMAIN_NAME]"
click at [77, 154] on link "שלח הודעות בדיקה" at bounding box center [80, 159] width 52 height 11
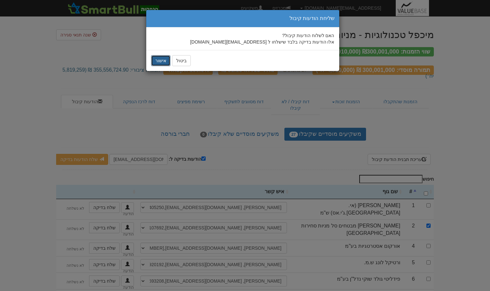
click at [158, 59] on button "אישור" at bounding box center [160, 60] width 19 height 11
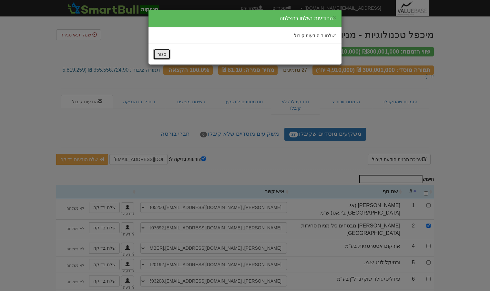
click at [158, 54] on button "סגור" at bounding box center [161, 54] width 17 height 11
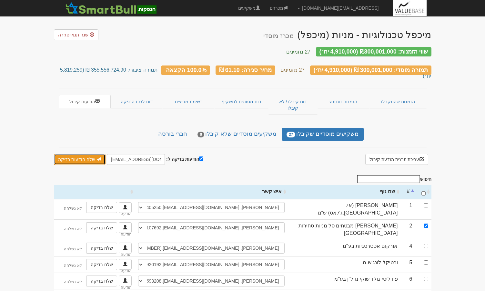
click at [75, 154] on link "שלח הודעות בדיקה" at bounding box center [80, 159] width 52 height 11
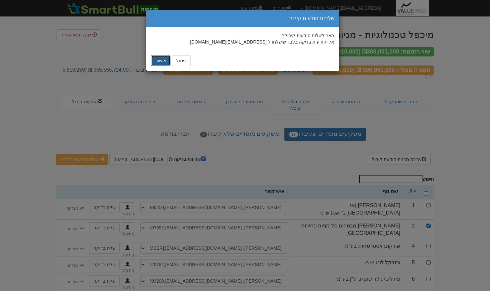
click at [159, 64] on button "אישור" at bounding box center [160, 60] width 19 height 11
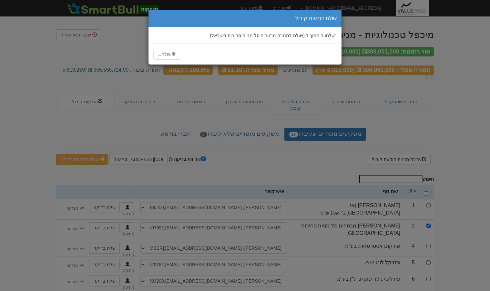
click at [405, 6] on div "× שולח הודעות קיבול נשלחו 1 מתוך 1 (שולח למנורה מבטחים סל מניות סחירות בישראל) …" at bounding box center [245, 145] width 490 height 291
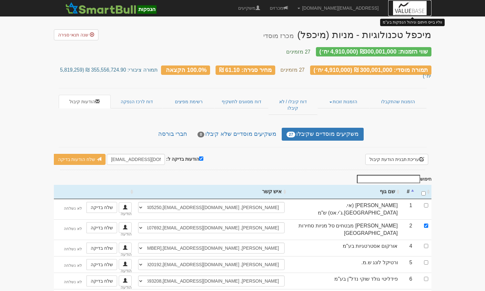
click at [410, 8] on img at bounding box center [409, 8] width 33 height 16
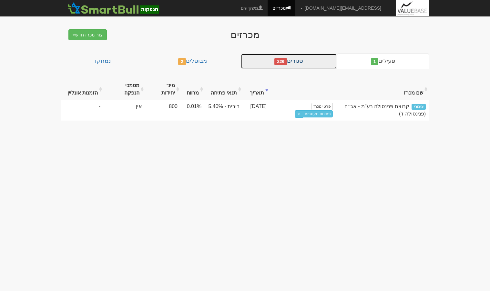
click at [313, 60] on link "סגורים 226" at bounding box center [289, 61] width 96 height 15
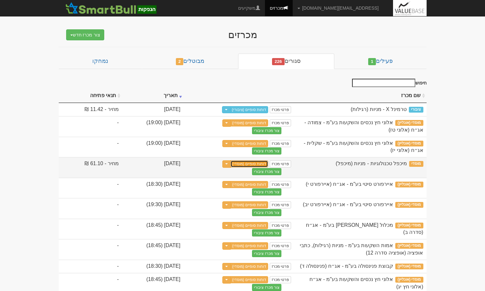
click at [269, 161] on link "דוחות סופיים (מוסדי)" at bounding box center [250, 163] width 38 height 7
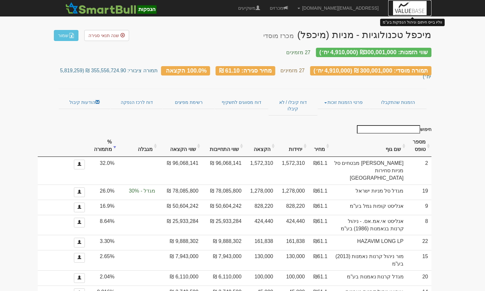
click at [409, 10] on img at bounding box center [409, 8] width 33 height 16
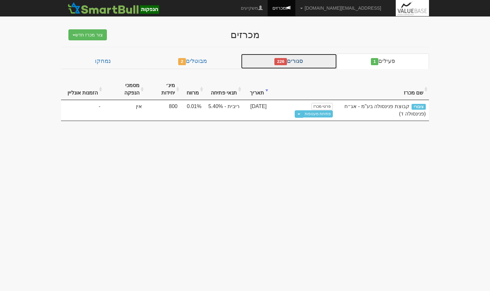
click at [310, 60] on link "סגורים 226" at bounding box center [289, 61] width 96 height 15
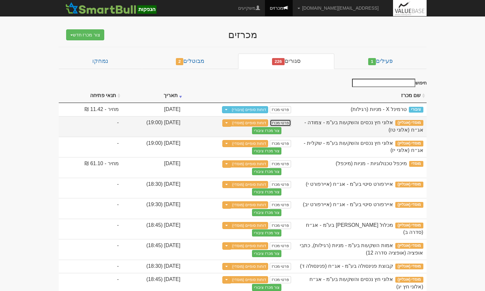
click at [291, 125] on link "פרטי מכרז" at bounding box center [280, 122] width 21 height 7
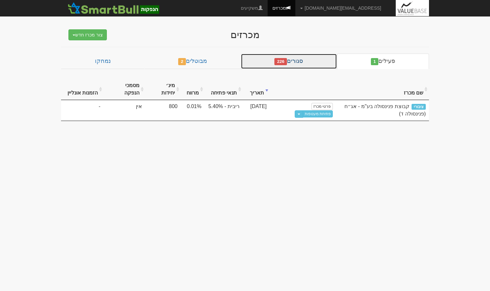
click at [306, 67] on link "סגורים 226" at bounding box center [289, 61] width 96 height 15
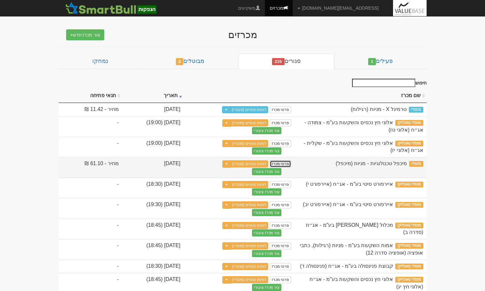
click at [291, 163] on link "פרטי מכרז" at bounding box center [280, 163] width 21 height 7
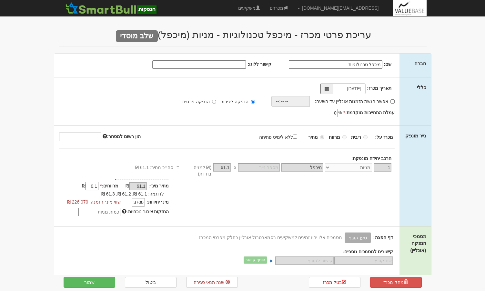
select select "מניות"
click at [228, 67] on input "קישור ללוגו:" at bounding box center [199, 64] width 94 height 8
click at [320, 63] on input "מיכפל טכנולוגיות" at bounding box center [336, 64] width 94 height 8
type input "מיכפל טכנולוגיות בע"מ"
click at [410, 9] on img at bounding box center [409, 8] width 33 height 16
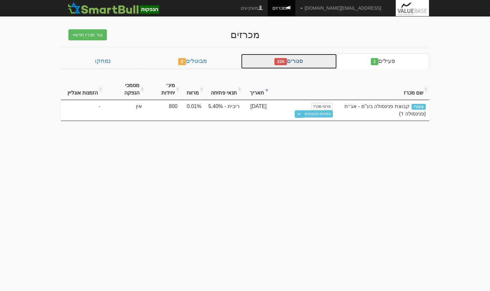
click at [279, 57] on link "סגורים 226" at bounding box center [289, 61] width 96 height 15
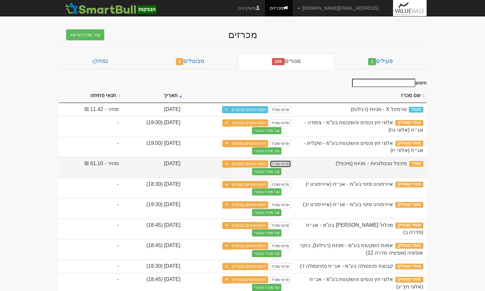
click at [291, 166] on link "פרטי מכרז" at bounding box center [280, 163] width 21 height 7
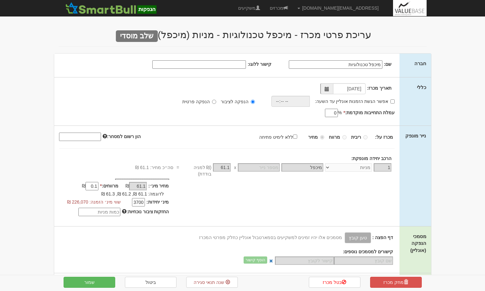
select select "מניות"
drag, startPoint x: 293, startPoint y: 36, endPoint x: 343, endPoint y: 36, distance: 49.1
click at [343, 36] on h2 "עריכת פרטי מכרז - מיכפל טכנולוגיות - מניות (מיכפל) שלב מוסדי" at bounding box center [243, 34] width 368 height 11
drag, startPoint x: 262, startPoint y: 35, endPoint x: 220, endPoint y: 36, distance: 41.7
click at [220, 36] on h2 "עריכת פרטי מכרז - מיכפל טכנולוגיות - מניות (מיכפל) שלב מוסדי" at bounding box center [243, 34] width 368 height 11
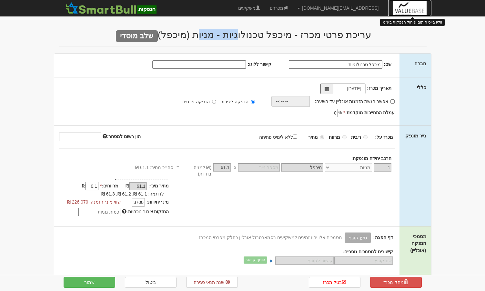
click at [396, 1] on img at bounding box center [409, 8] width 33 height 16
